Goal: Task Accomplishment & Management: Complete application form

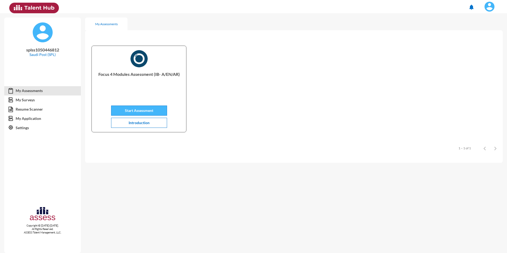
click at [142, 112] on span "Start Assessment" at bounding box center [139, 110] width 28 height 5
click at [29, 92] on link "My Assessments" at bounding box center [42, 91] width 77 height 10
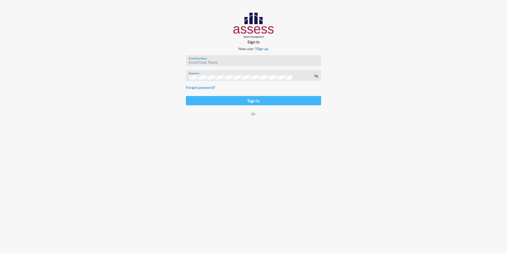
type input "SPLSS1050446812"
click at [240, 98] on button "Sign in" at bounding box center [253, 100] width 135 height 9
